Goal: Task Accomplishment & Management: Manage account settings

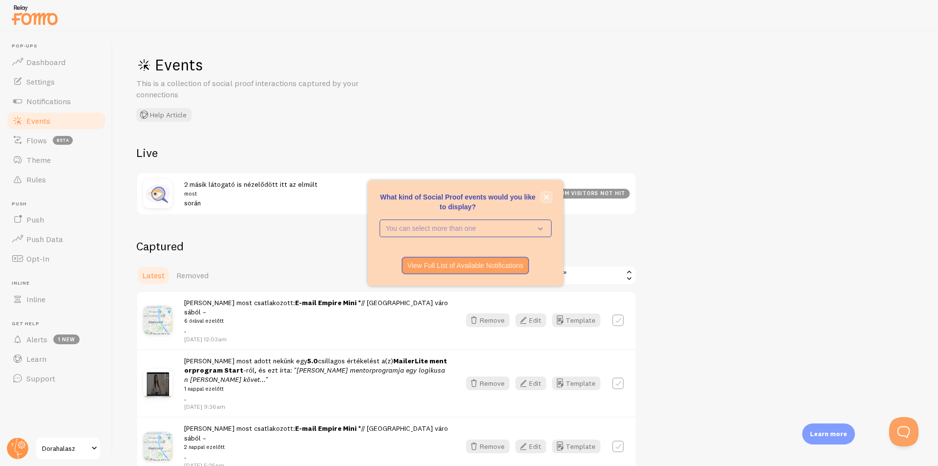
click at [548, 194] on icon "close," at bounding box center [546, 196] width 5 height 5
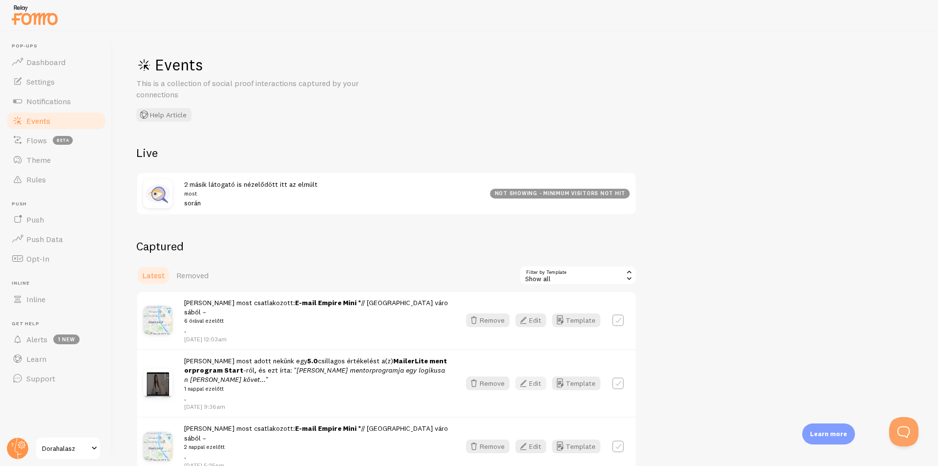
click at [531, 376] on button "Edit" at bounding box center [531, 383] width 31 height 14
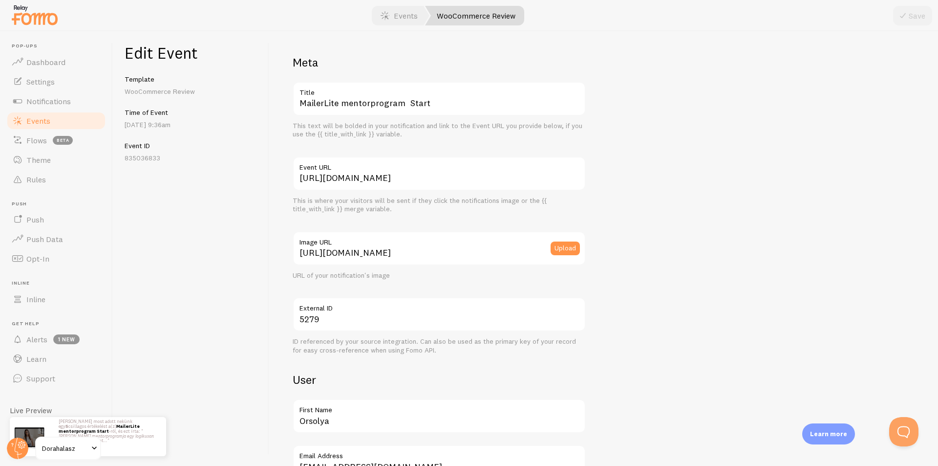
click at [88, 445] on link "Dorahalasz" at bounding box center [68, 447] width 66 height 23
click at [41, 361] on span "Learn" at bounding box center [36, 359] width 20 height 10
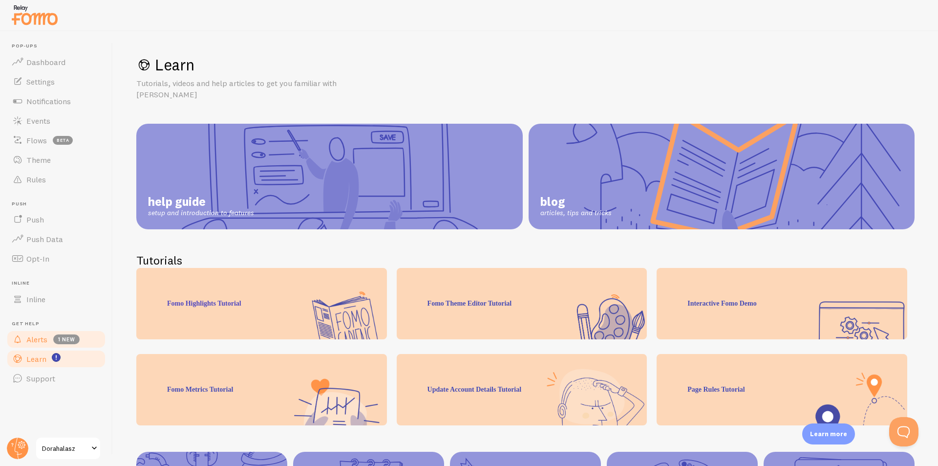
click at [33, 338] on span "Alerts" at bounding box center [36, 339] width 21 height 10
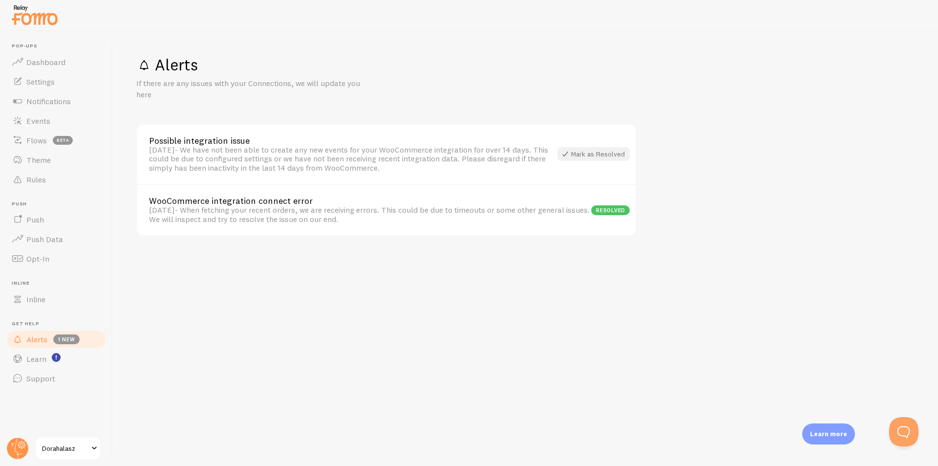
click at [611, 156] on div "Mark as Resolved" at bounding box center [594, 154] width 72 height 14
